Goal: Check status: Check status

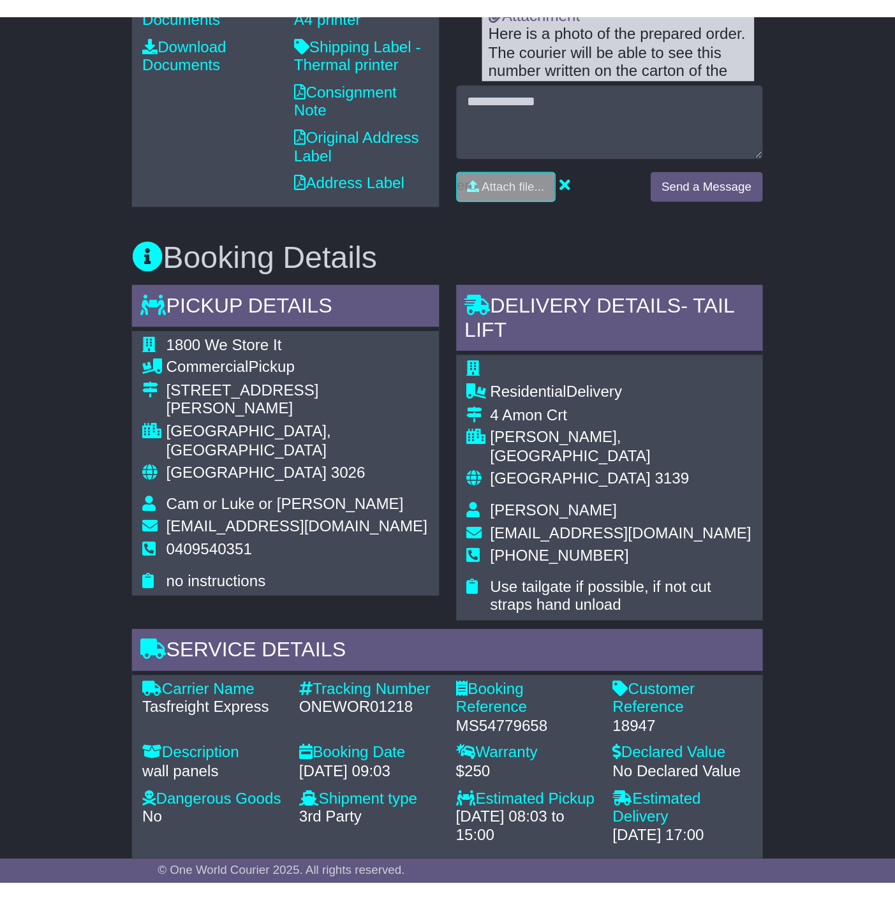
scroll to position [566, 0]
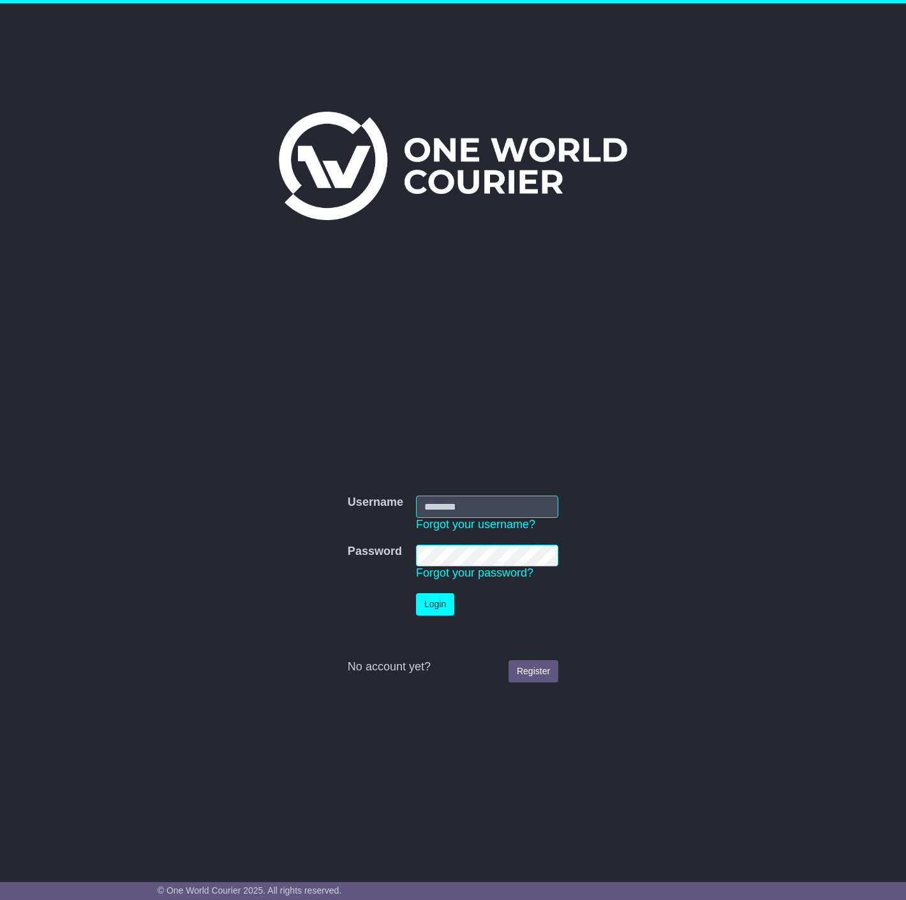
type input "**********"
click at [424, 609] on button "Login" at bounding box center [435, 604] width 38 height 22
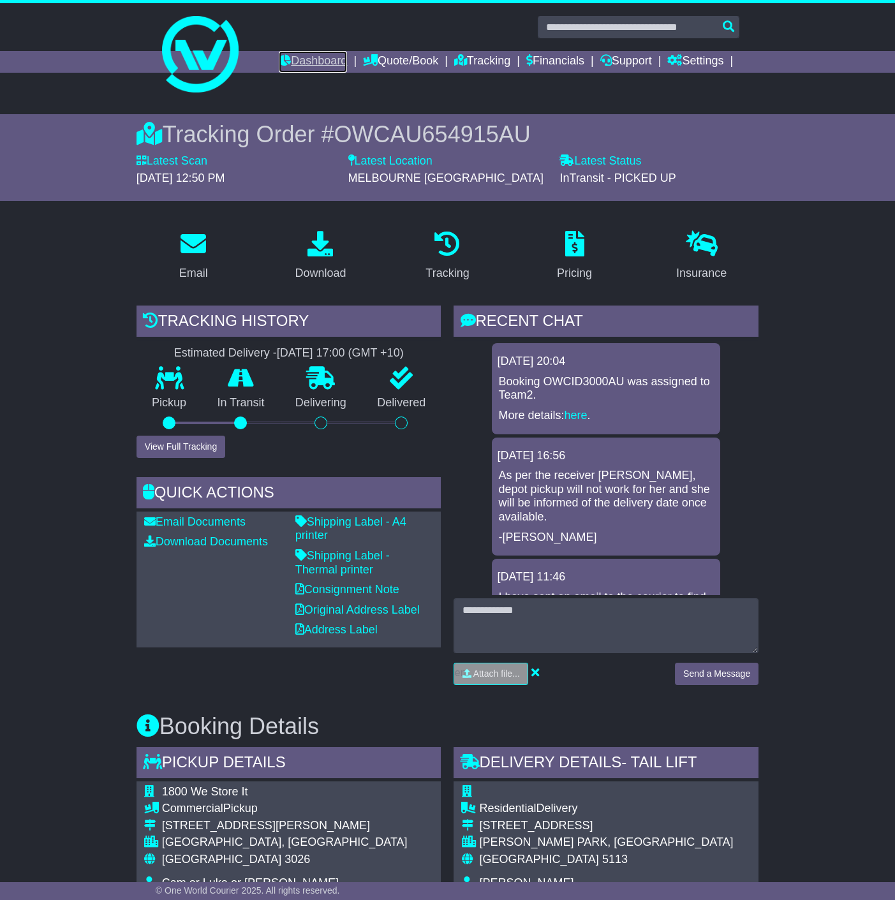
click at [292, 63] on link "Dashboard" at bounding box center [313, 62] width 68 height 22
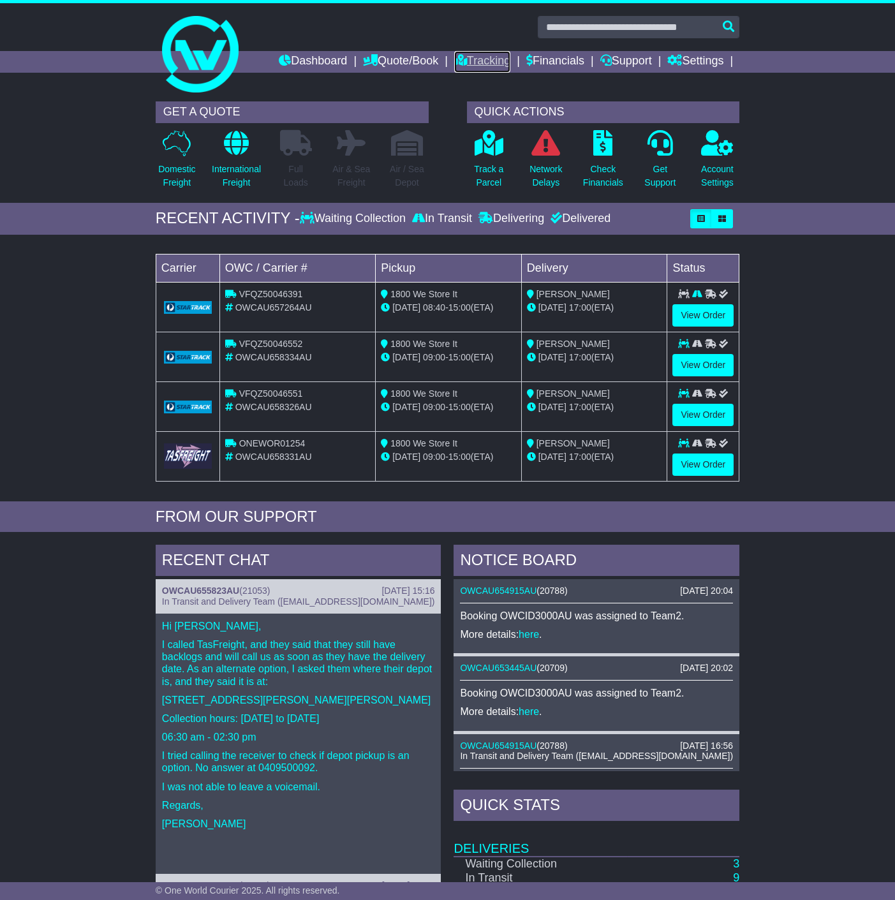
click at [477, 55] on link "Tracking" at bounding box center [482, 62] width 56 height 22
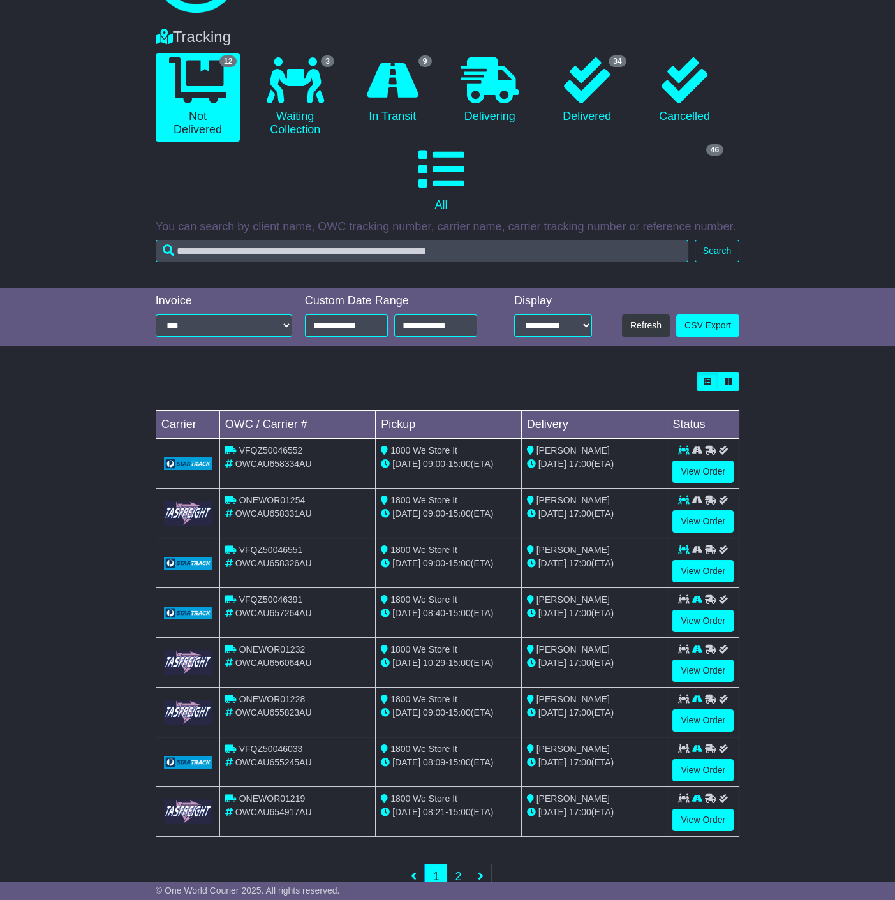
scroll to position [112, 0]
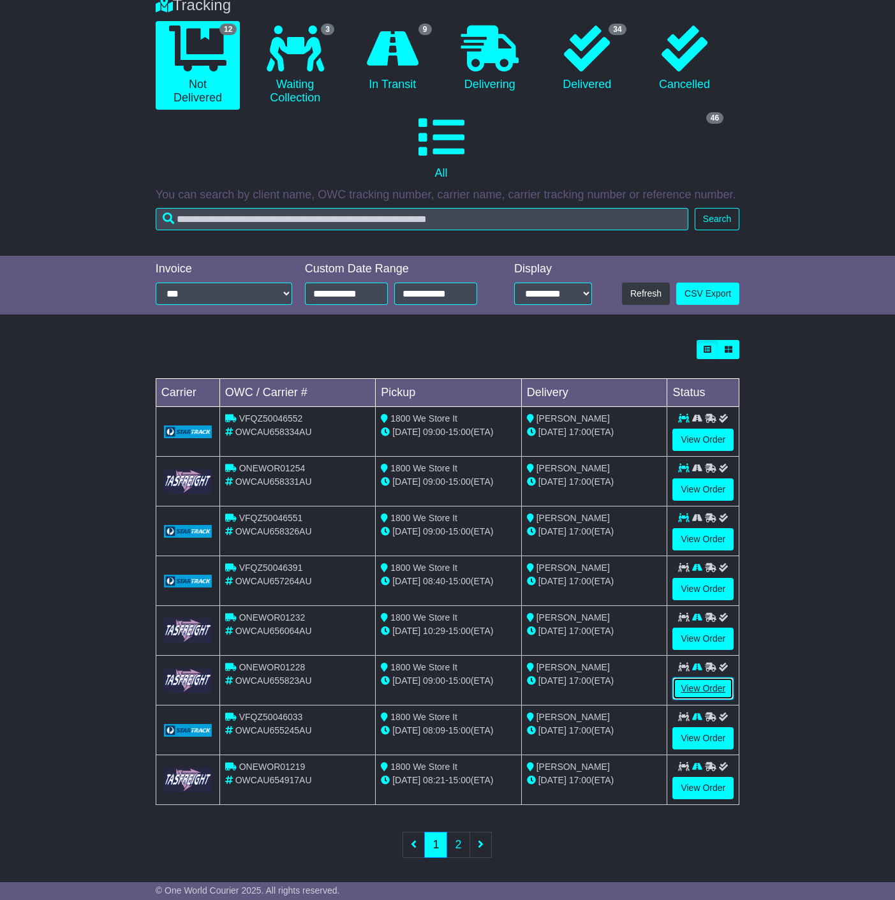
click at [721, 679] on link "View Order" at bounding box center [702, 688] width 61 height 22
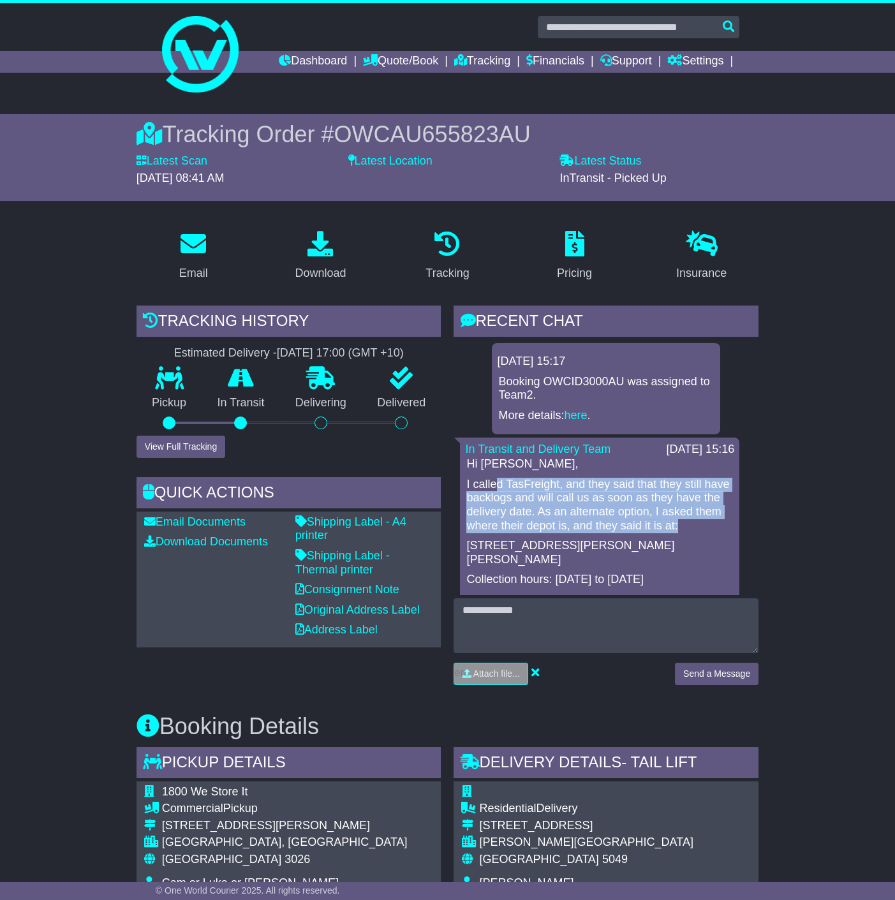
drag, startPoint x: 496, startPoint y: 484, endPoint x: 690, endPoint y: 531, distance: 200.2
click at [690, 531] on p "I called TasFreight, and they said that they still have backlogs and will call …" at bounding box center [599, 505] width 267 height 55
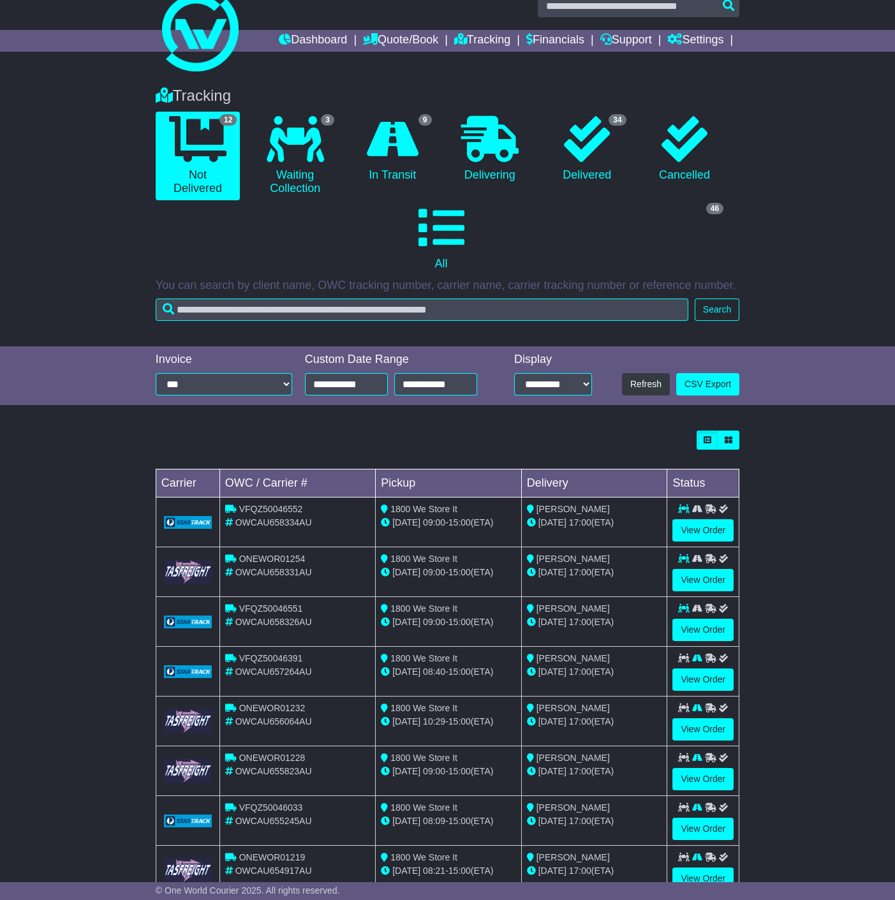
scroll to position [112, 0]
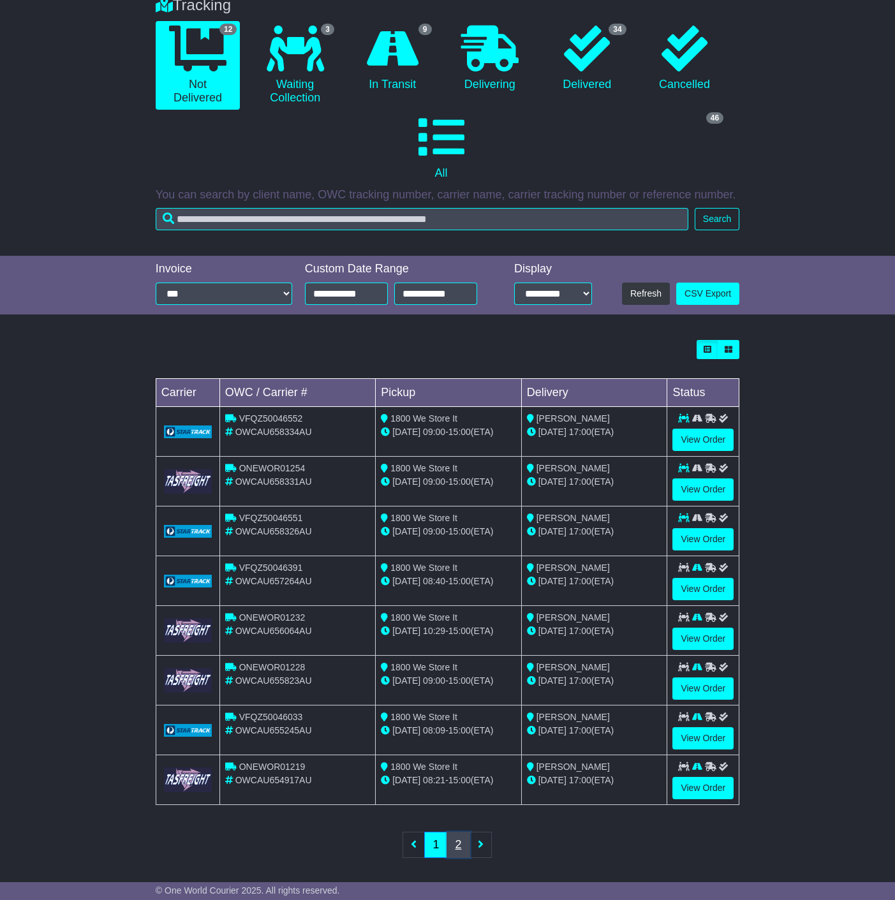
click at [461, 841] on link "2" at bounding box center [458, 845] width 23 height 26
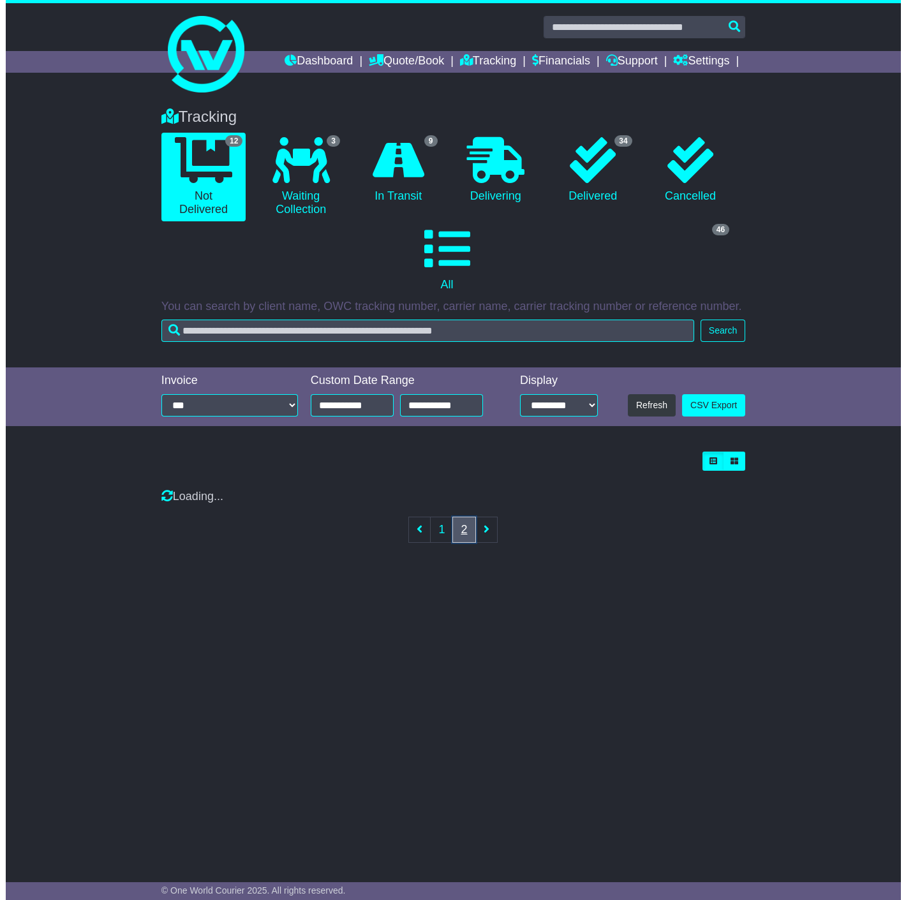
scroll to position [0, 0]
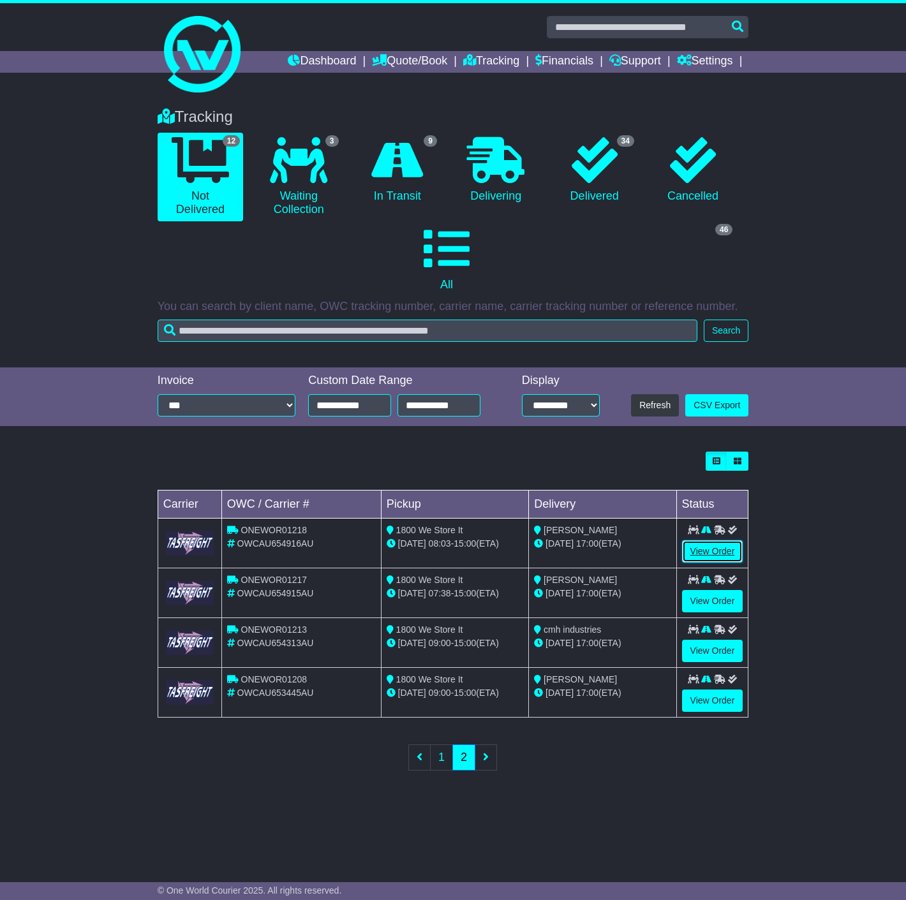
click at [707, 545] on link "View Order" at bounding box center [712, 551] width 61 height 22
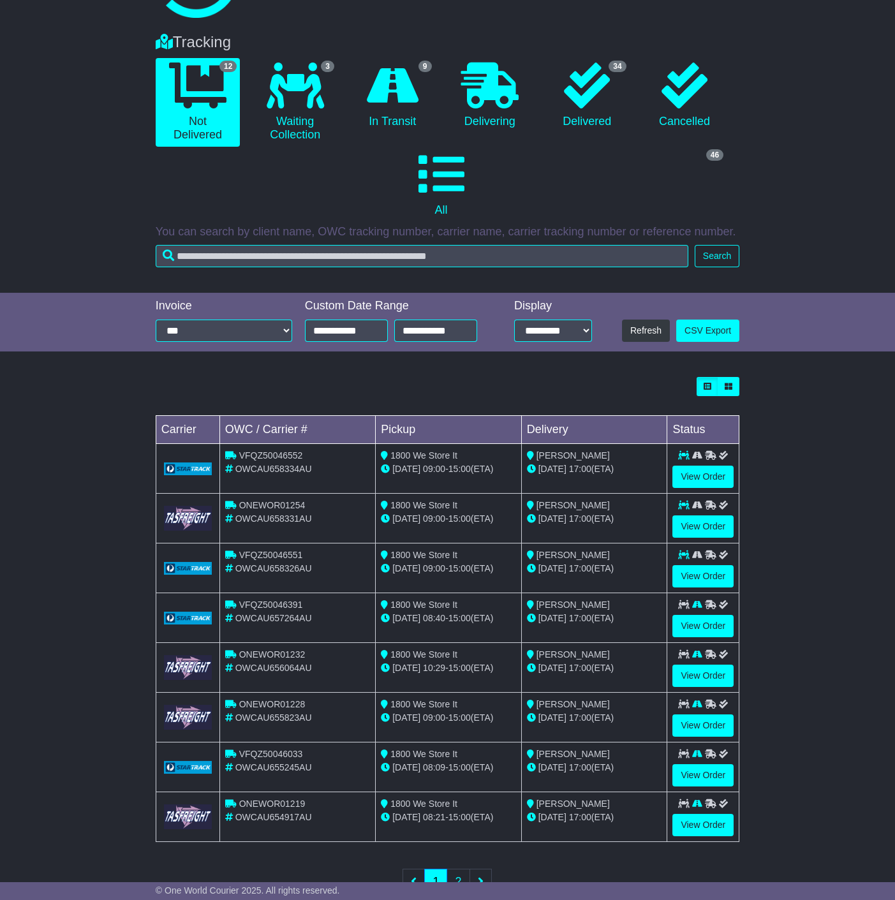
scroll to position [112, 0]
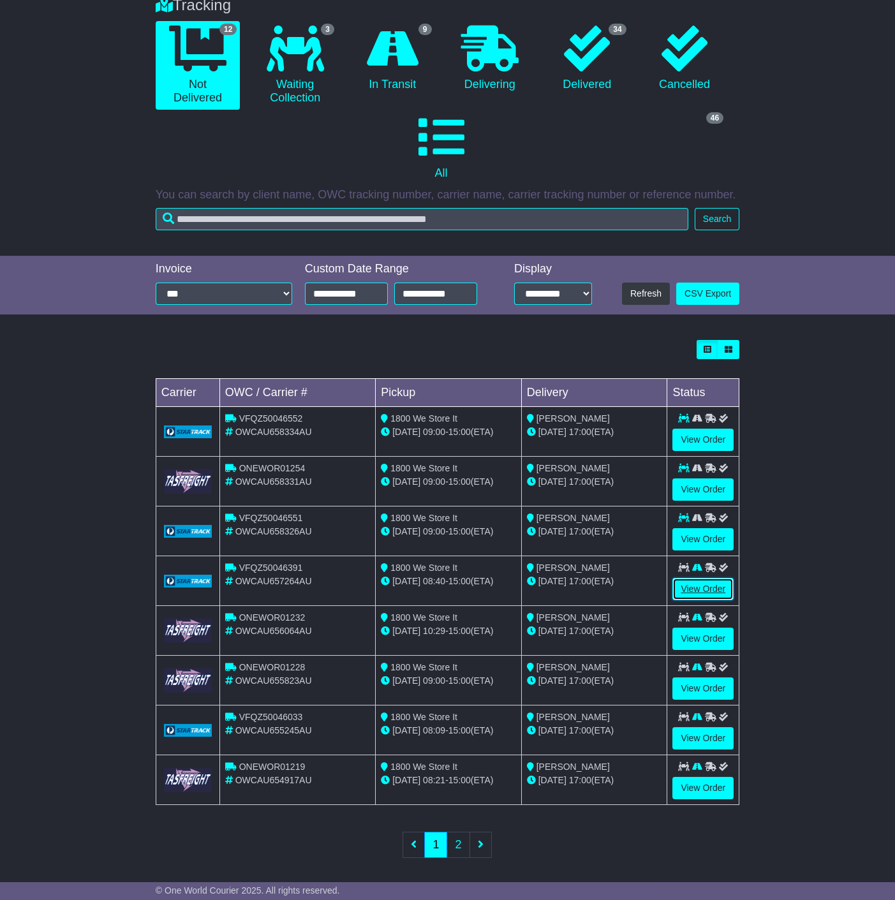
click at [714, 589] on link "View Order" at bounding box center [702, 589] width 61 height 22
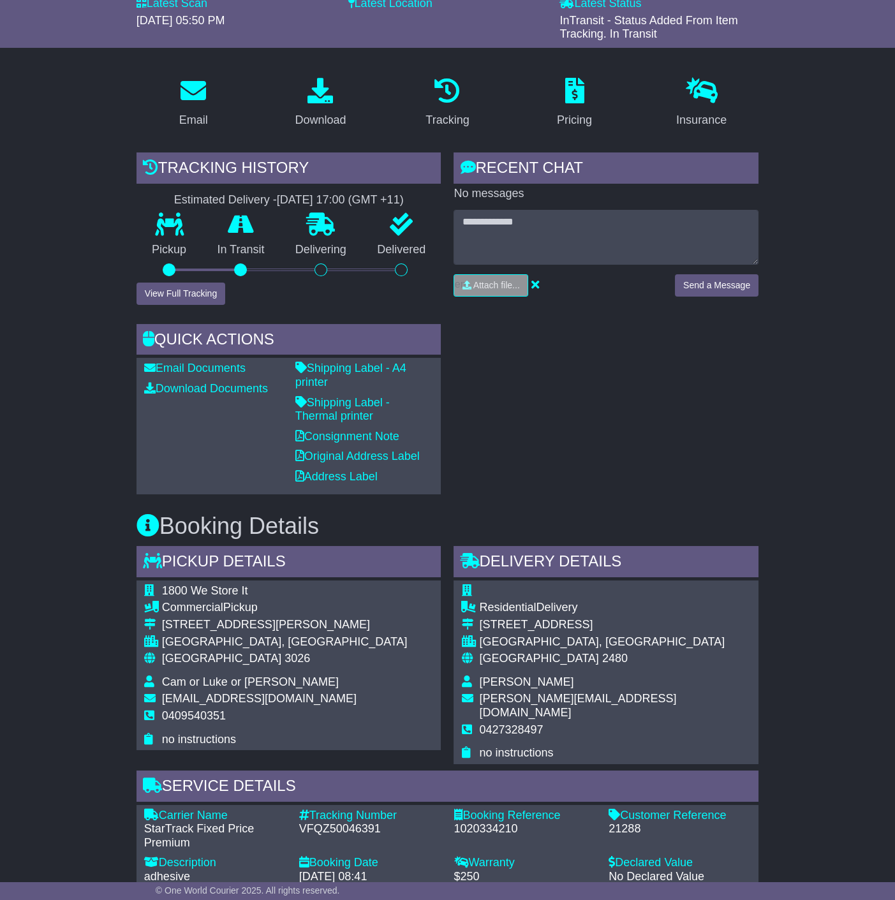
drag, startPoint x: 796, startPoint y: 413, endPoint x: 778, endPoint y: 531, distance: 120.0
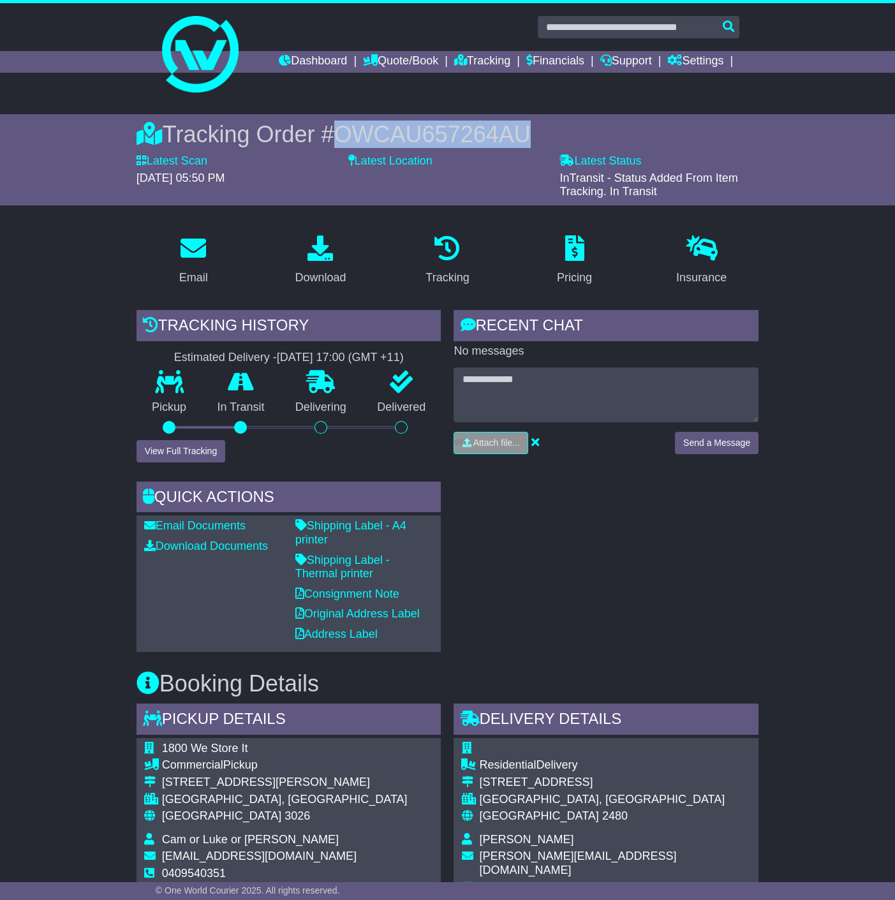
drag, startPoint x: 538, startPoint y: 128, endPoint x: 343, endPoint y: 126, distance: 195.2
click at [343, 126] on div "Tracking Order # OWCAU657264AU" at bounding box center [448, 134] width 622 height 27
copy span "OWCAU657264AU"
